Goal: Information Seeking & Learning: Learn about a topic

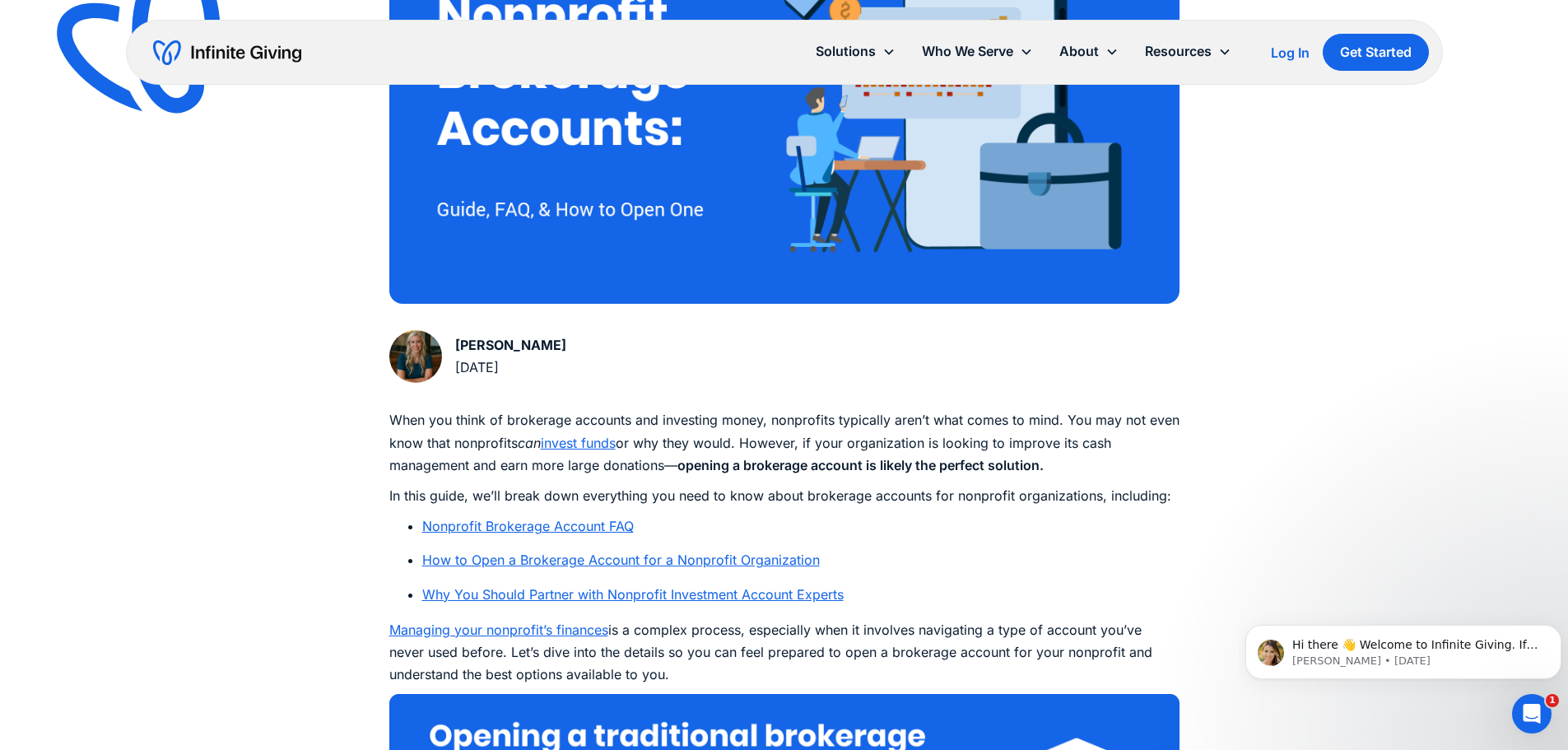
click at [493, 529] on link "Nonprofit Brokerage Account FAQ" at bounding box center [527, 526] width 212 height 16
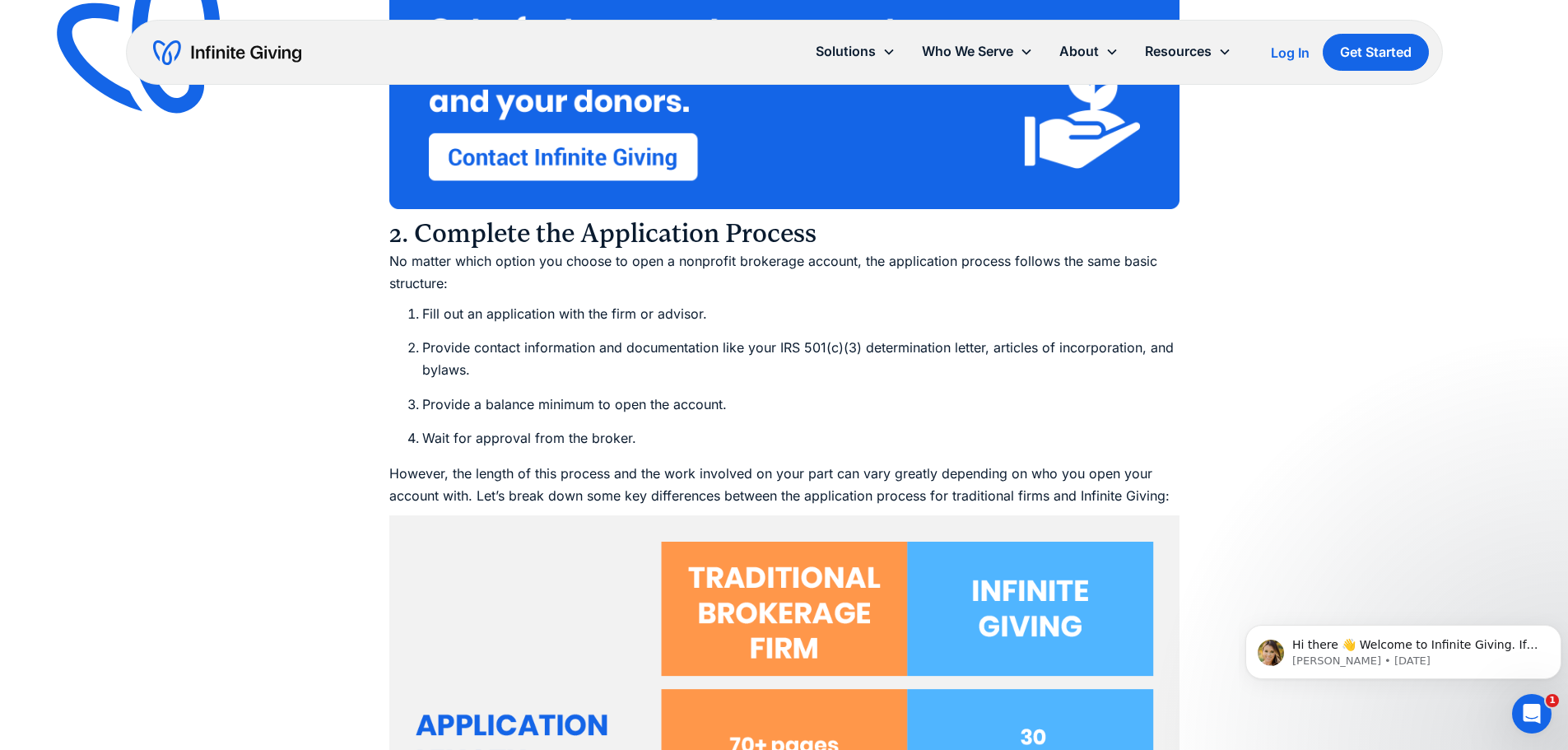
scroll to position [5454, 0]
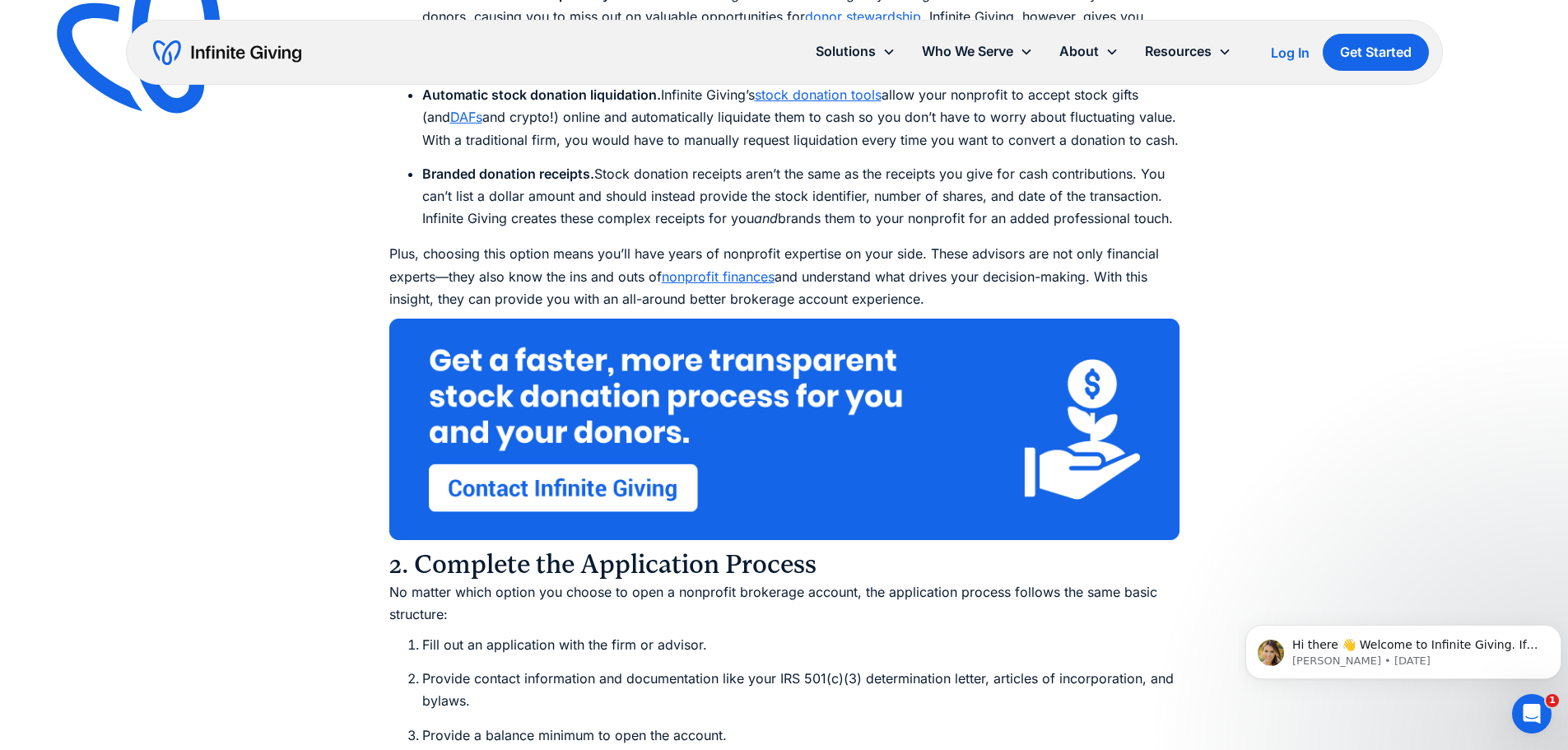
scroll to position [577, 0]
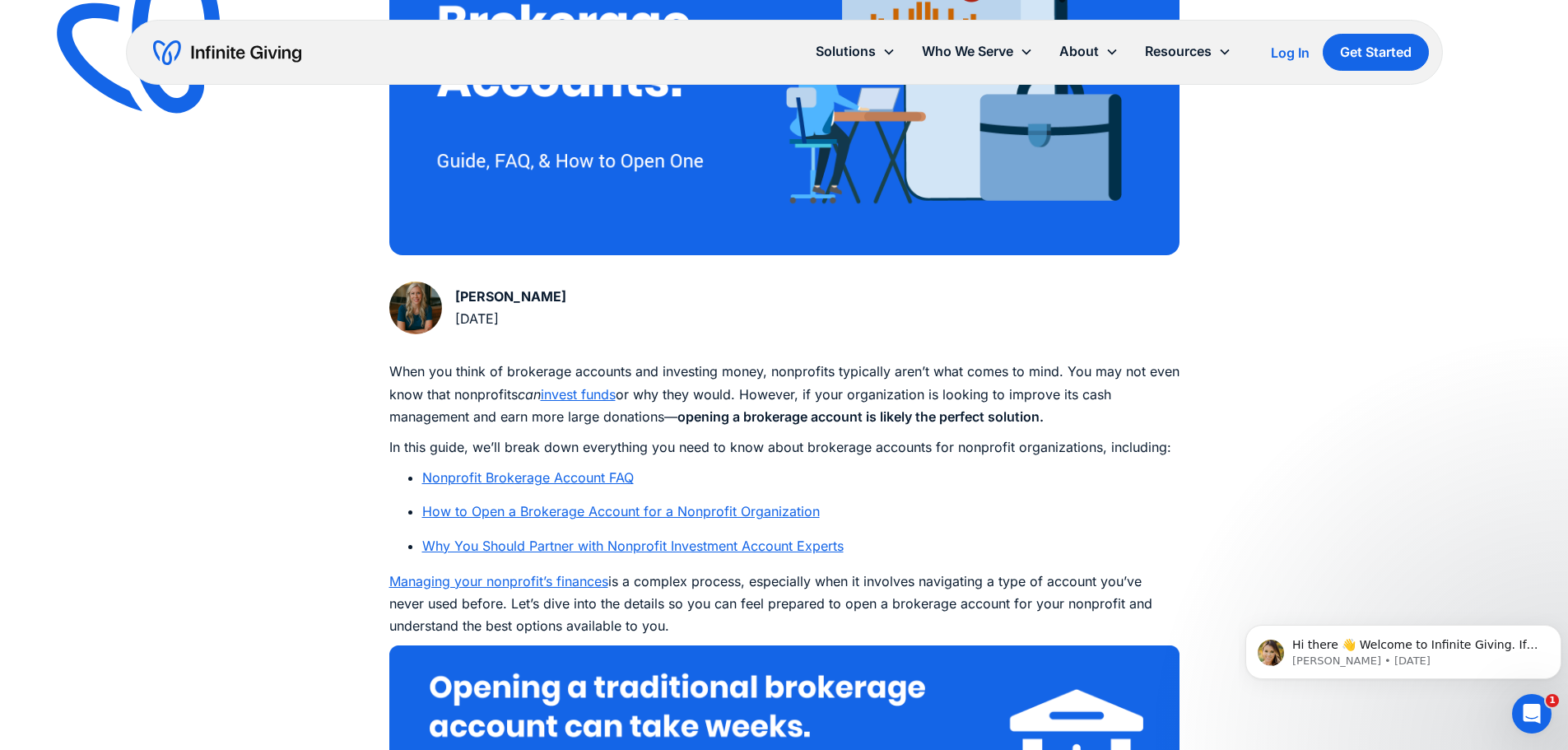
scroll to position [412, 0]
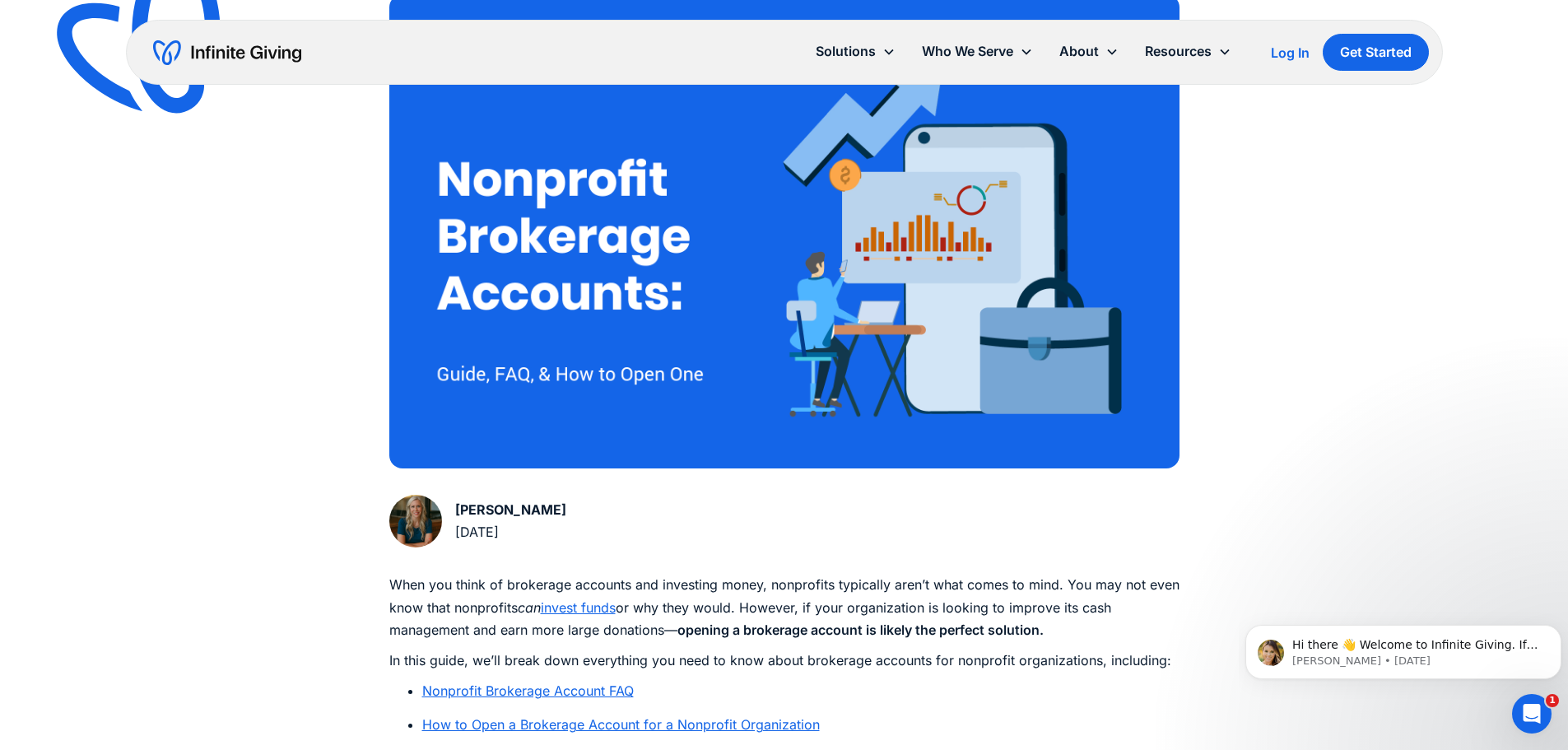
click at [249, 58] on img "home" at bounding box center [228, 53] width 148 height 27
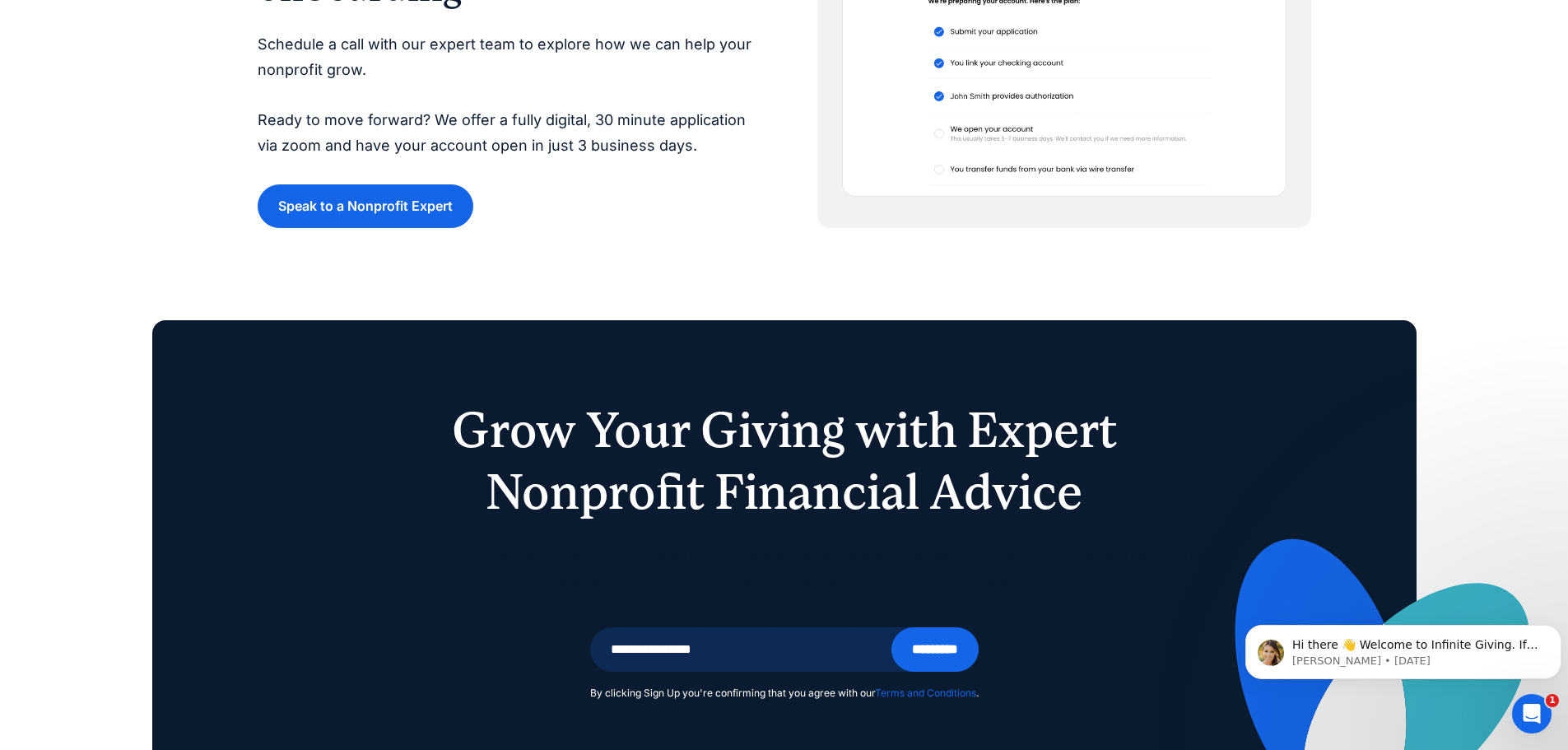
scroll to position [4612, 0]
